Goal: Task Accomplishment & Management: Manage account settings

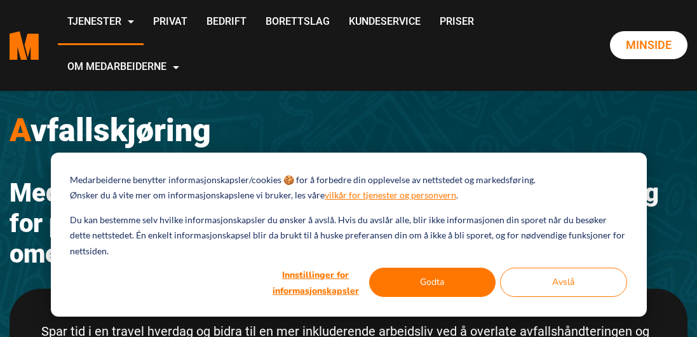
click at [41, 178] on h2 "Medarbeiderne tilbyr avfallshåndtering og avfallskjøring for private husholdnin…" at bounding box center [349, 223] width 678 height 91
click at [407, 276] on button "Godta" at bounding box center [432, 281] width 127 height 29
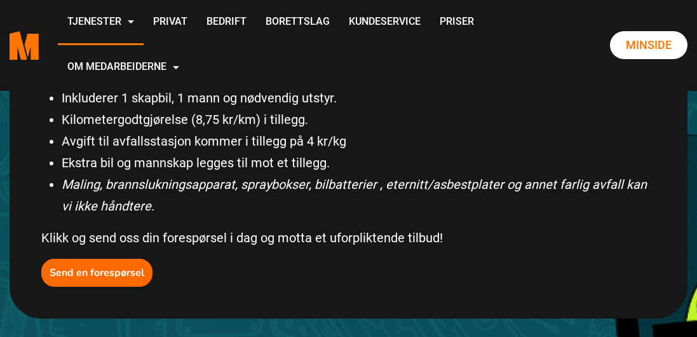
scroll to position [584, 0]
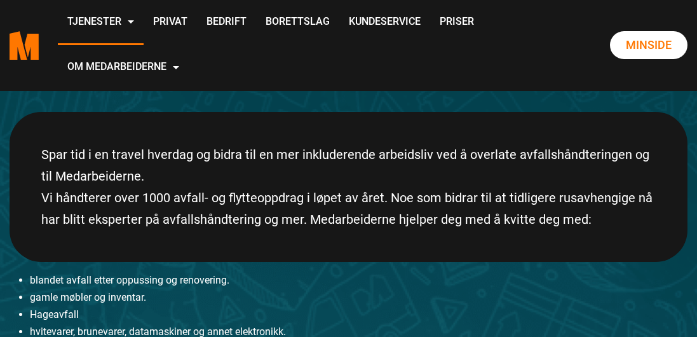
scroll to position [177, 0]
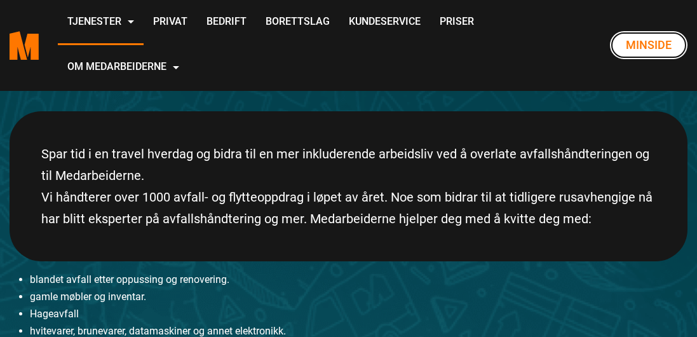
click at [626, 37] on link "Minside" at bounding box center [649, 45] width 78 height 28
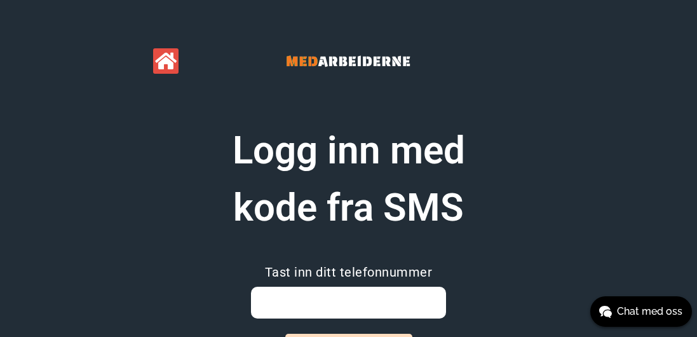
click at [234, 30] on div at bounding box center [348, 42] width 390 height 84
click at [335, 304] on input "email" at bounding box center [348, 303] width 195 height 32
type input "93427114"
